Goal: Task Accomplishment & Management: Manage account settings

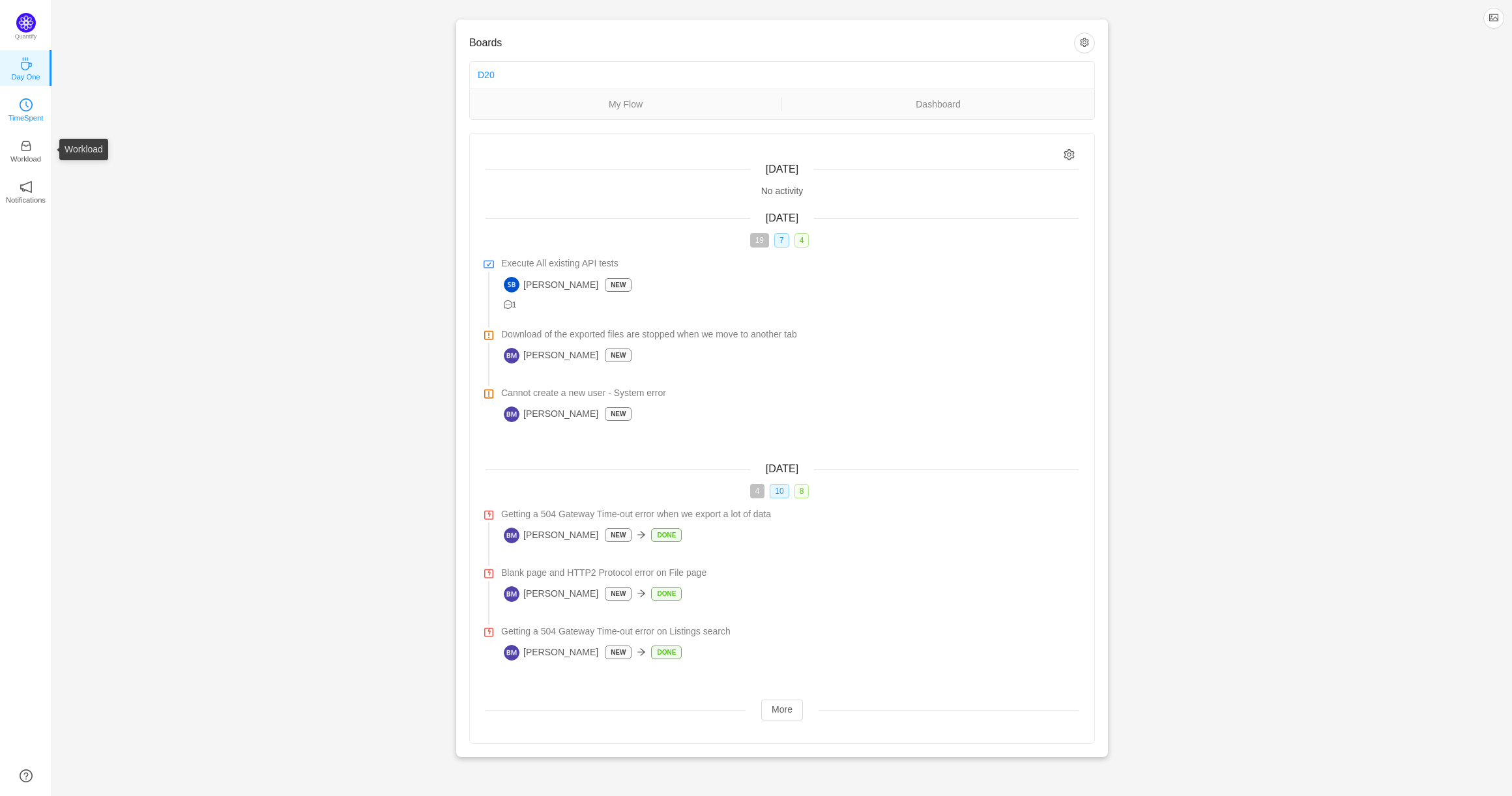
click at [26, 113] on p "TimeSpent" at bounding box center [25, 118] width 35 height 11
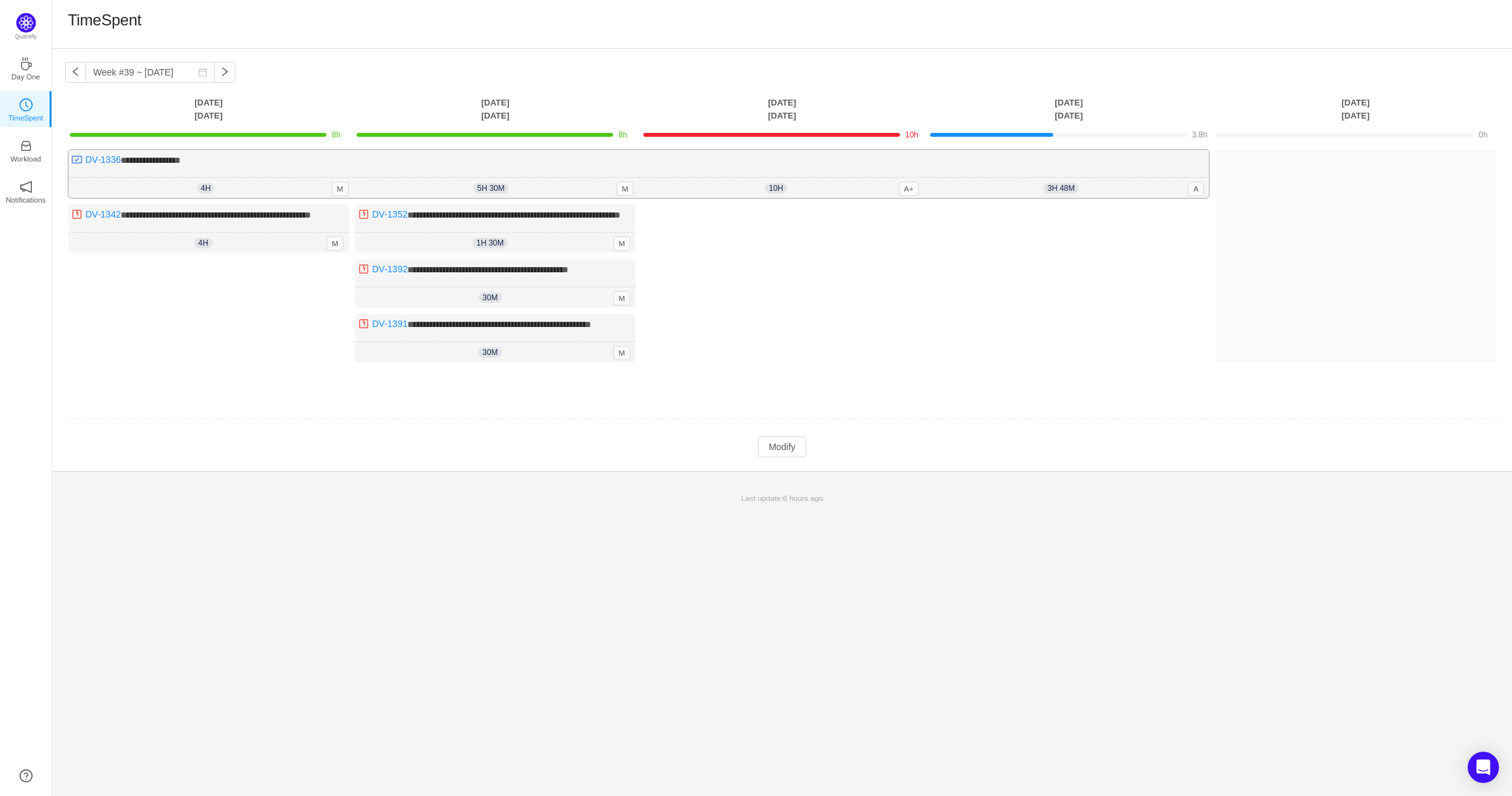
click at [811, 187] on div "10h 8h 0m A+" at bounding box center [780, 188] width 285 height 21
click at [780, 457] on button "Modify" at bounding box center [781, 447] width 48 height 21
click at [1189, 184] on button "button" at bounding box center [1188, 186] width 16 height 16
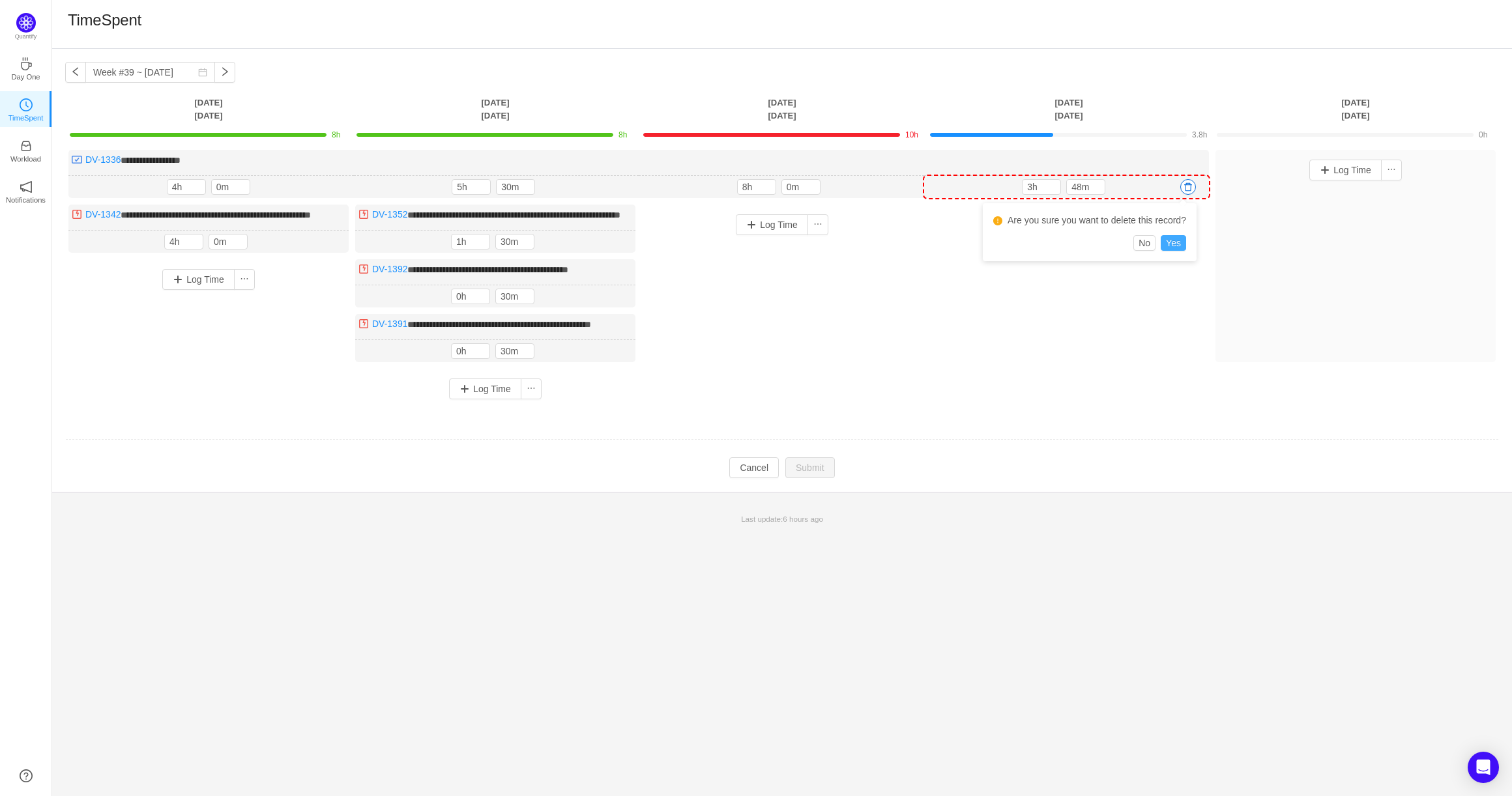
click at [1173, 243] on button "Yes" at bounding box center [1173, 243] width 25 height 16
click at [809, 187] on span "Decrease Value" at bounding box center [812, 189] width 14 height 8
type input "7h"
click at [765, 189] on icon "icon: down" at bounding box center [767, 189] width 5 height 5
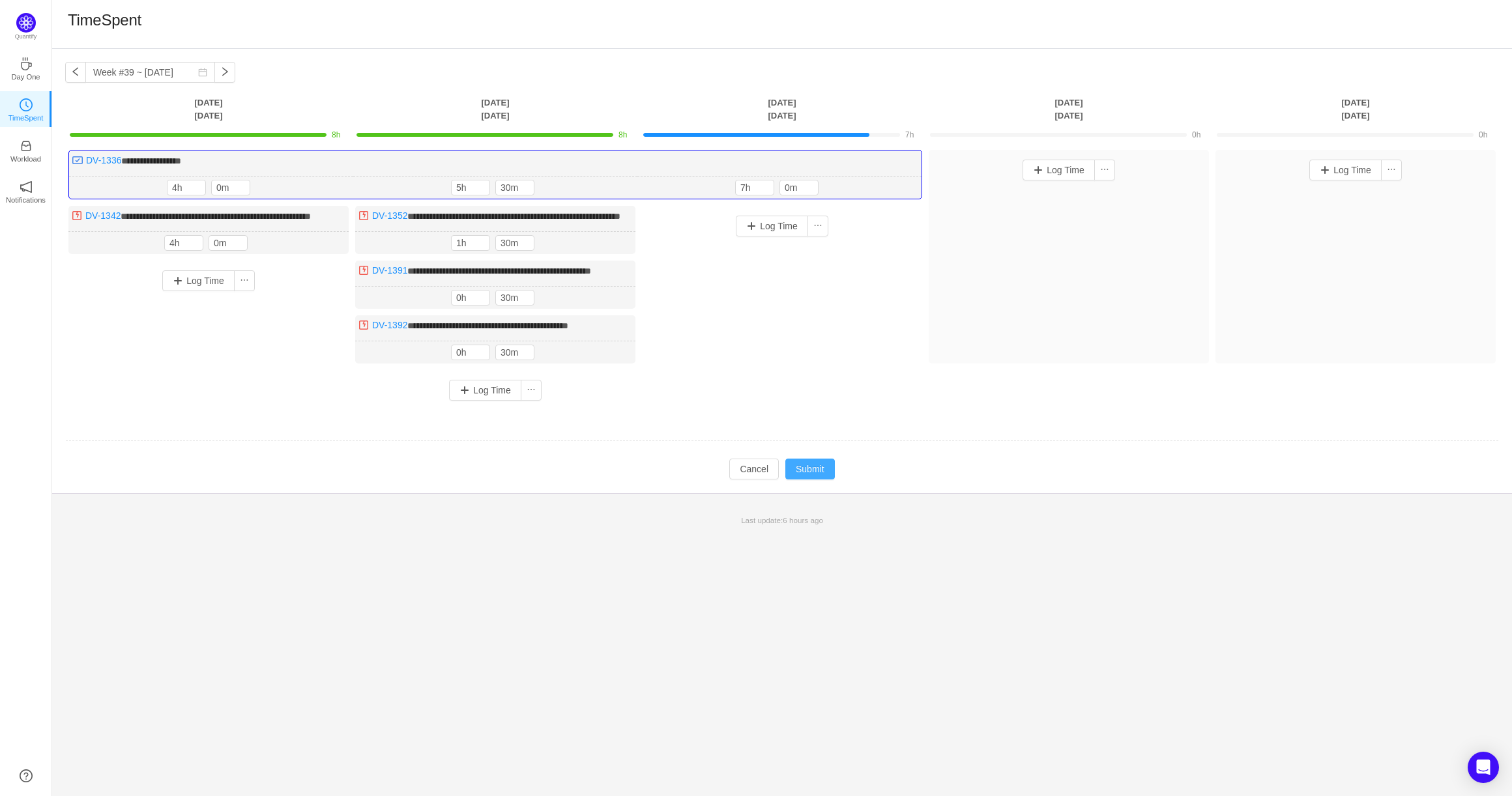
click at [808, 480] on button "Submit" at bounding box center [810, 469] width 50 height 21
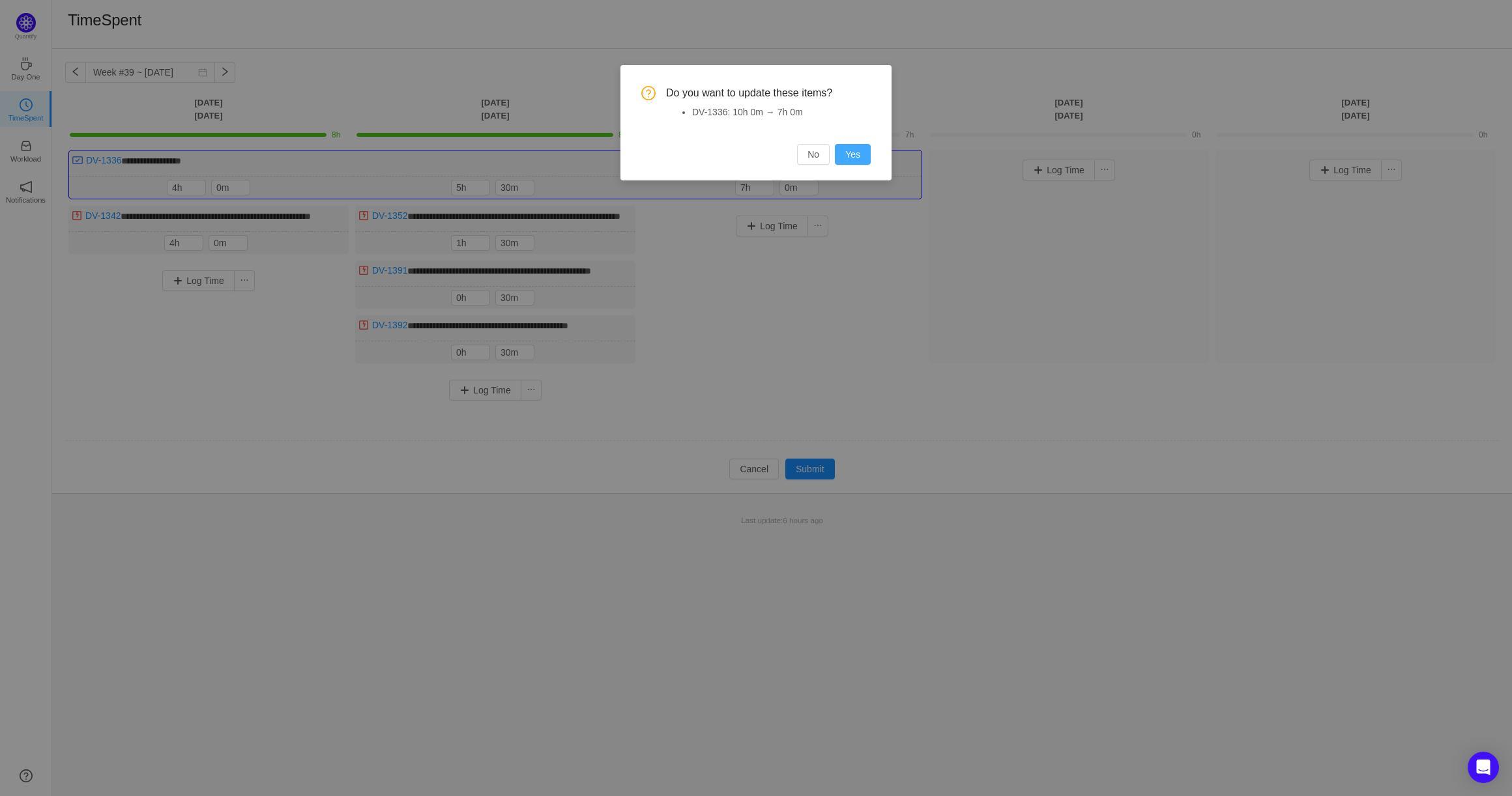
click at [848, 160] on button "Yes" at bounding box center [853, 154] width 36 height 21
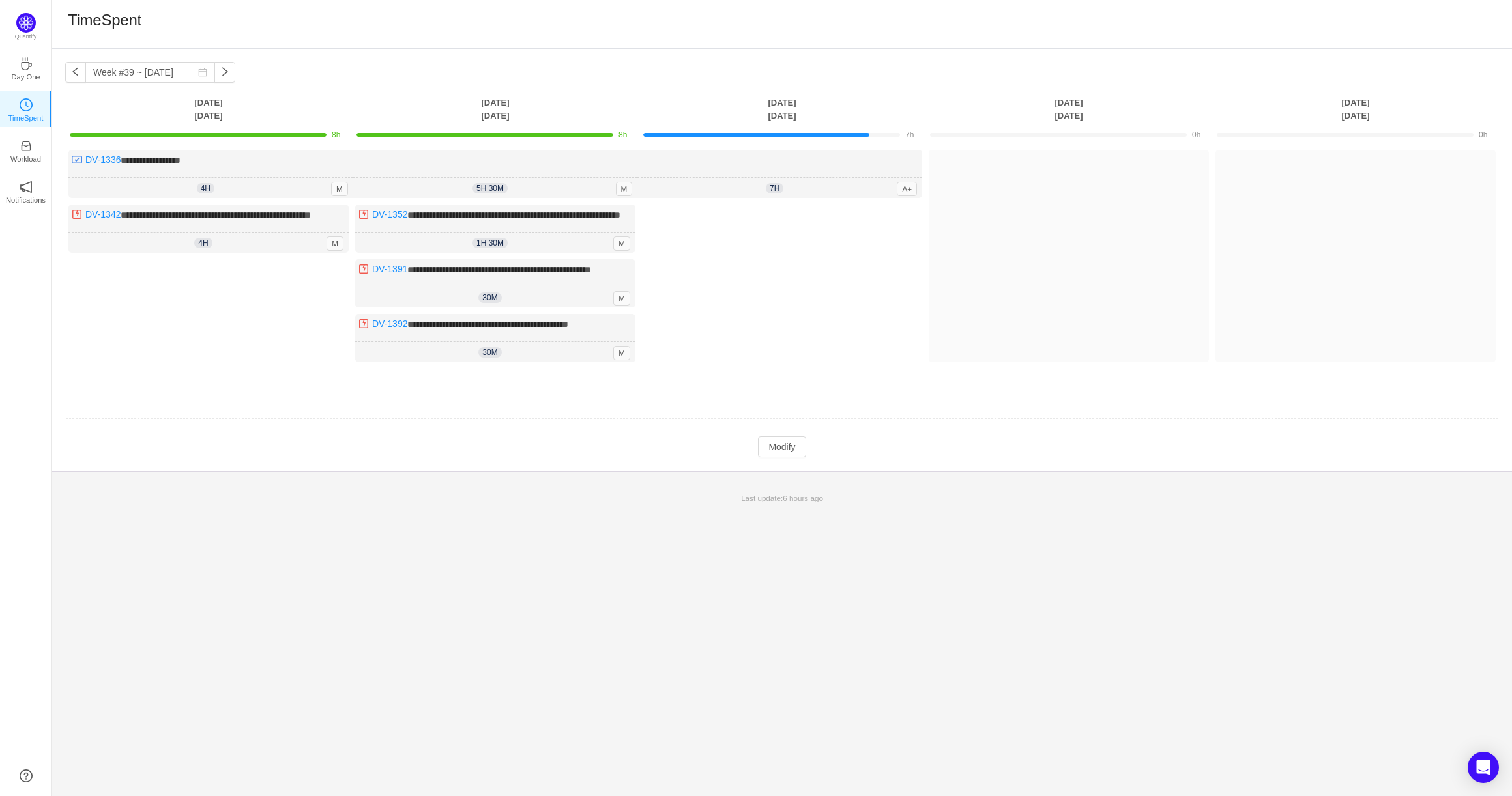
click at [823, 311] on div "Log Time" at bounding box center [782, 286] width 281 height 164
click at [769, 457] on button "Modify" at bounding box center [781, 447] width 48 height 21
click at [745, 222] on button "Log Time" at bounding box center [772, 225] width 72 height 21
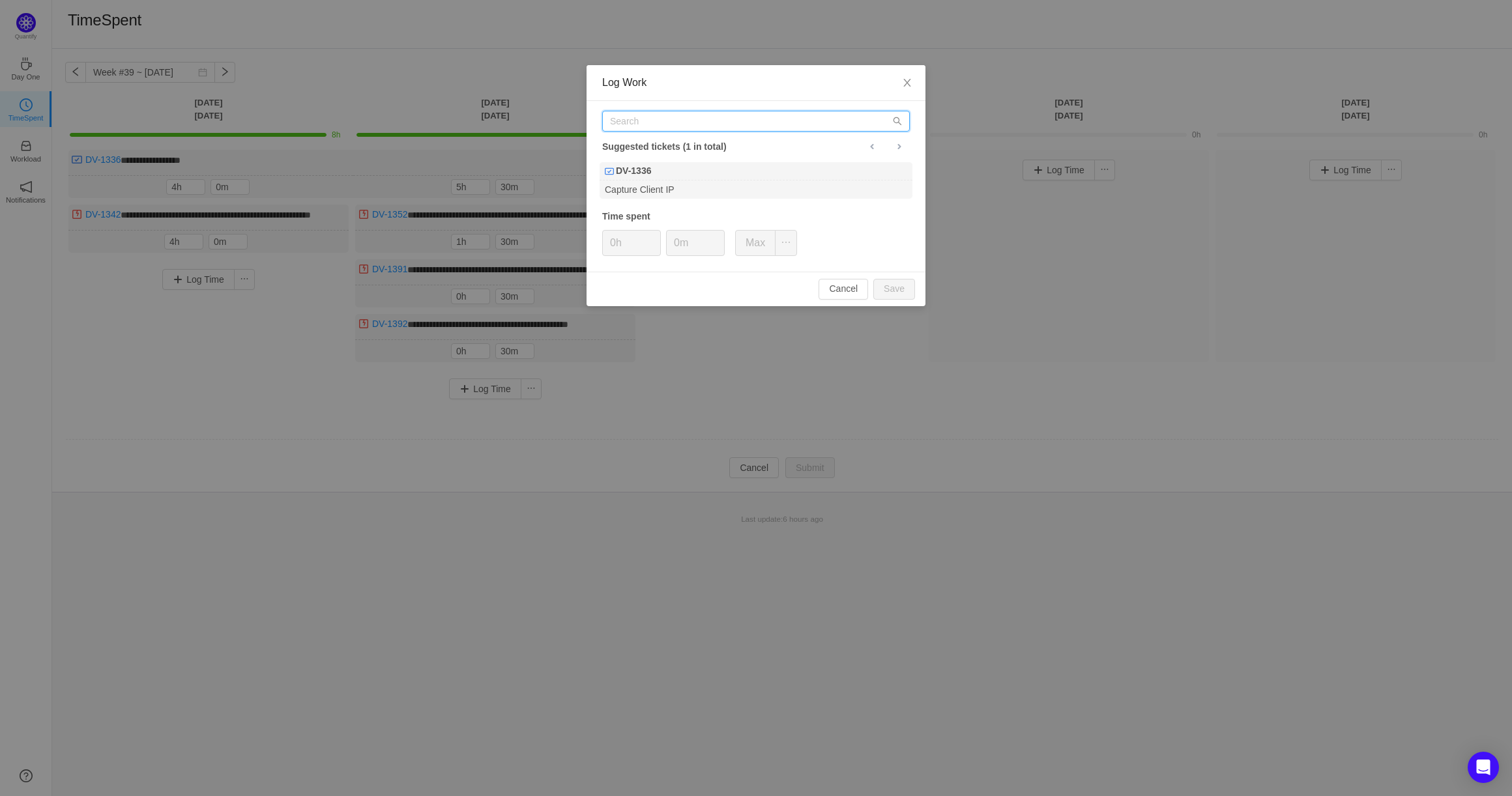
click at [651, 117] on input "text" at bounding box center [756, 121] width 308 height 21
type input "DV-1427"
click at [680, 182] on div "Cannot create a new user - System error" at bounding box center [756, 189] width 313 height 18
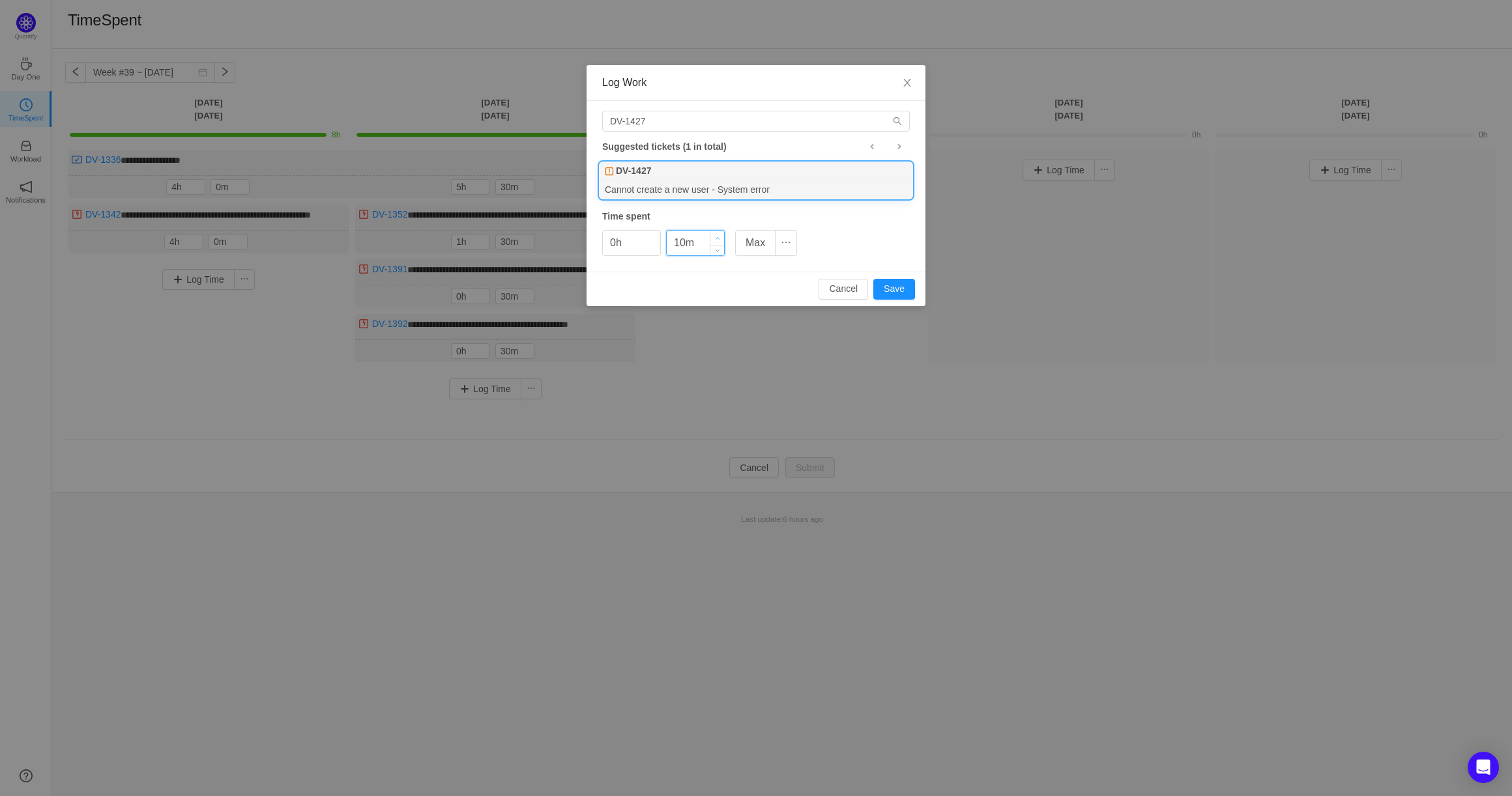
click at [716, 236] on icon "icon: up" at bounding box center [717, 238] width 5 height 5
click at [895, 288] on button "Save" at bounding box center [894, 289] width 41 height 21
type input "0m"
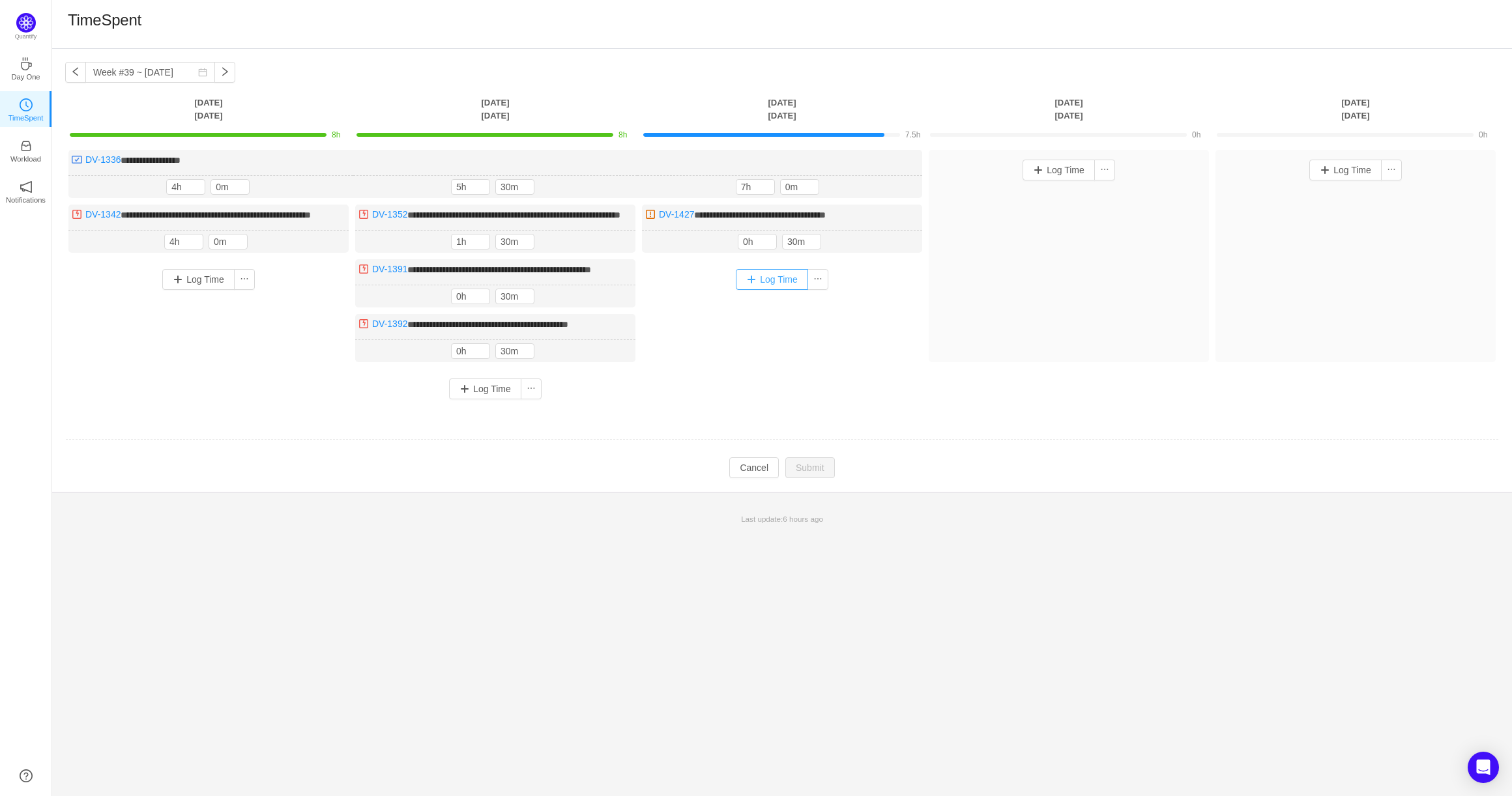
click at [756, 290] on button "Log Time" at bounding box center [772, 279] width 72 height 21
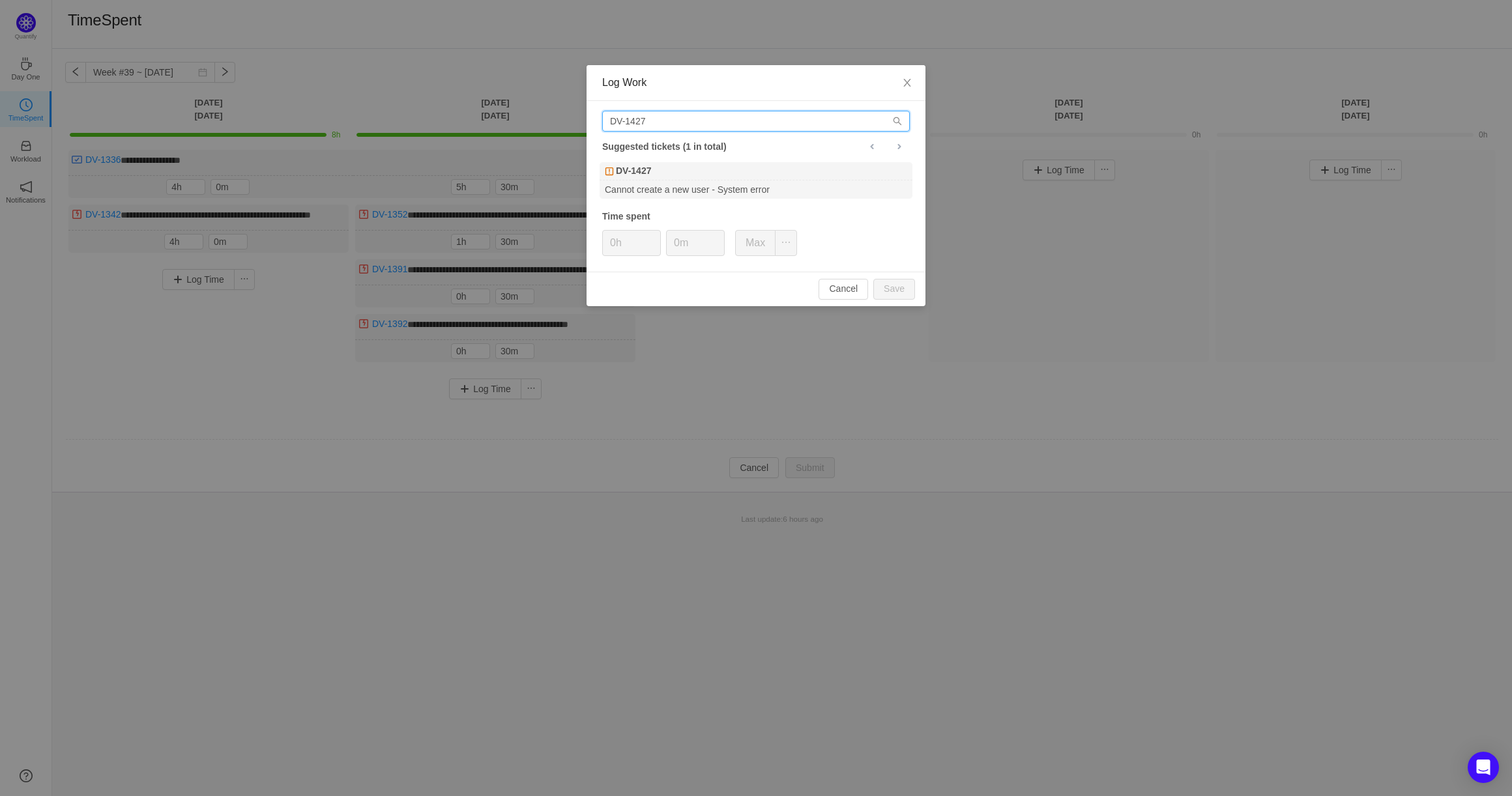
click at [677, 126] on input "DV-1427" at bounding box center [756, 121] width 308 height 21
type input "DV-1428"
click at [689, 183] on div "Download of the exported files are stopped when we move to another tab" at bounding box center [756, 189] width 313 height 18
click at [717, 239] on icon "icon: up" at bounding box center [717, 238] width 5 height 5
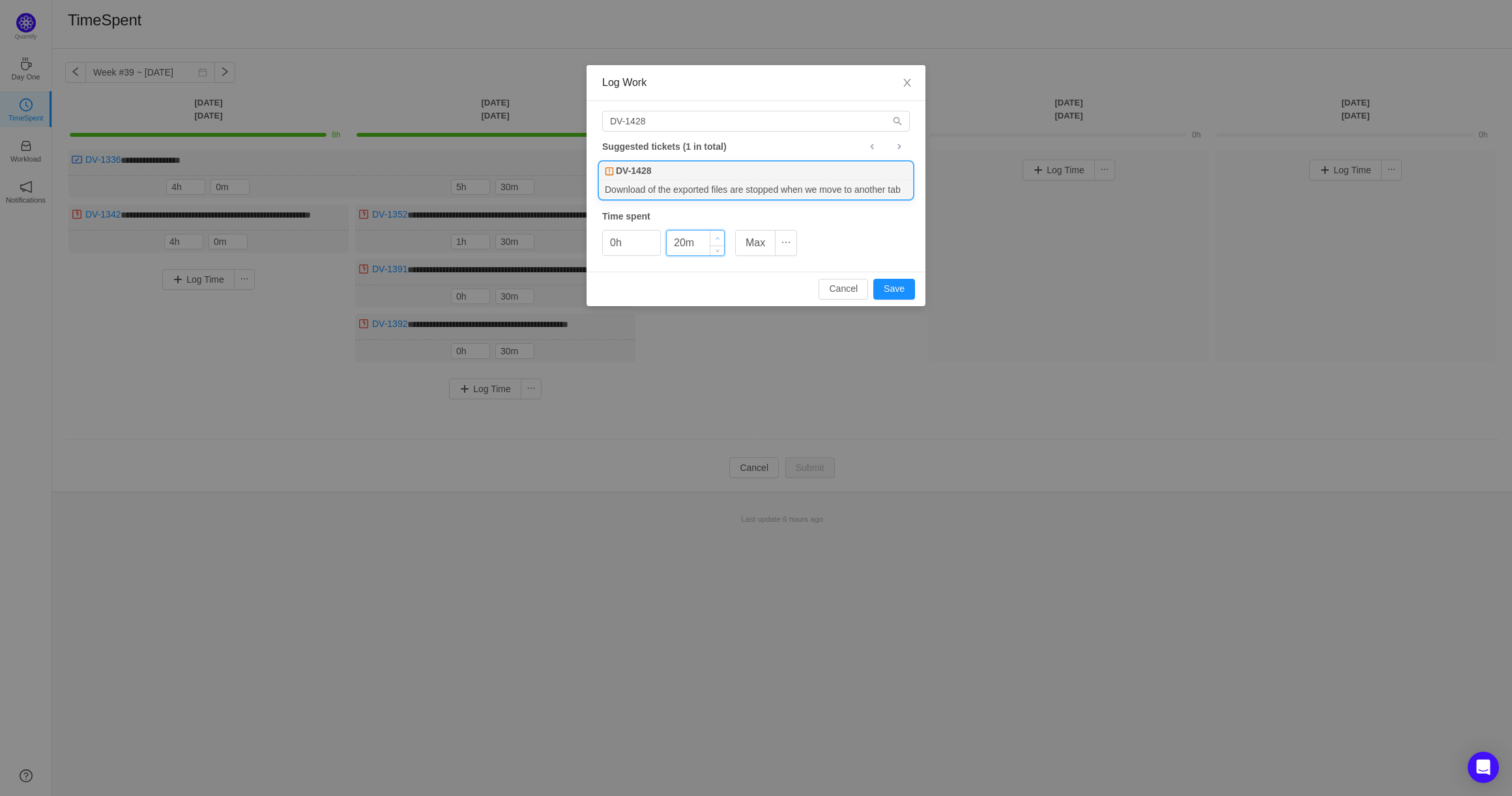
click at [717, 239] on icon "icon: up" at bounding box center [717, 238] width 5 height 5
click at [898, 294] on button "Save" at bounding box center [894, 289] width 41 height 21
type input "0m"
